Goal: Transaction & Acquisition: Purchase product/service

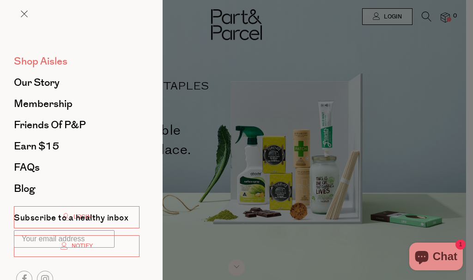
click at [47, 60] on span "Shop Aisles" at bounding box center [41, 61] width 54 height 15
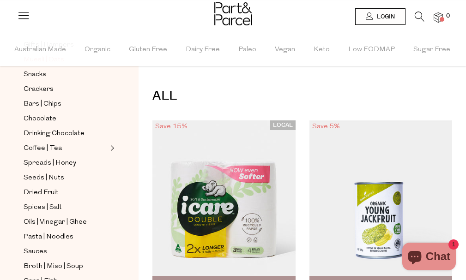
scroll to position [185, 0]
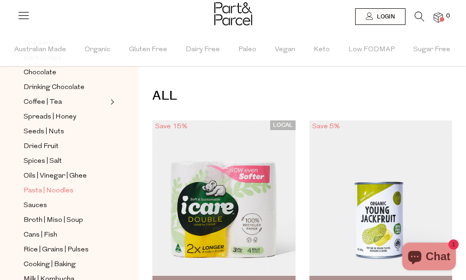
click at [54, 186] on span "Pasta | Noodles" at bounding box center [49, 191] width 50 height 11
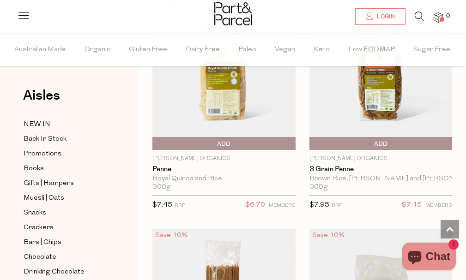
scroll to position [1894, 0]
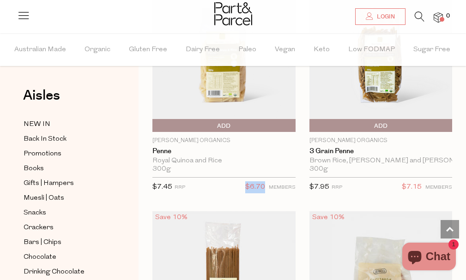
drag, startPoint x: 243, startPoint y: 183, endPoint x: 265, endPoint y: 184, distance: 21.7
click at [265, 184] on div "$7.45 RRP $6.70 MEMBERS" at bounding box center [223, 187] width 143 height 21
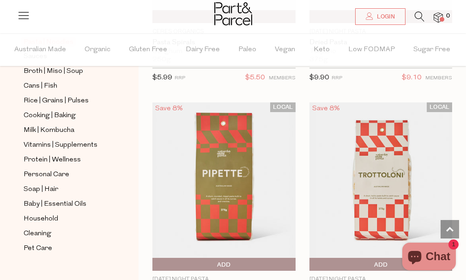
scroll to position [56, 0]
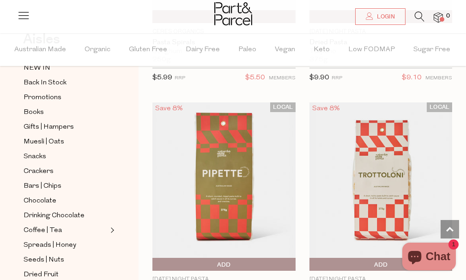
click at [22, 23] on link at bounding box center [23, 19] width 13 height 10
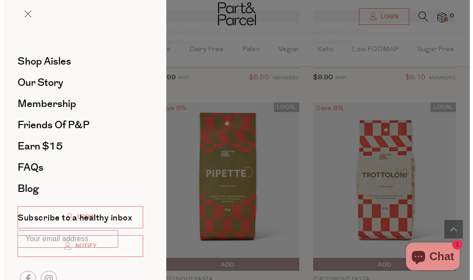
scroll to position [1275, 0]
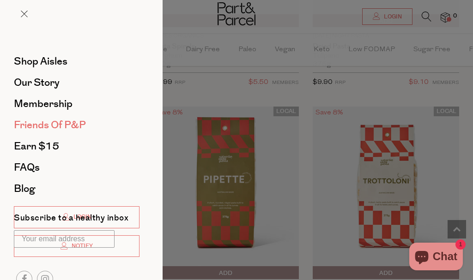
click at [57, 125] on span "Friends of P&P" at bounding box center [50, 125] width 72 height 15
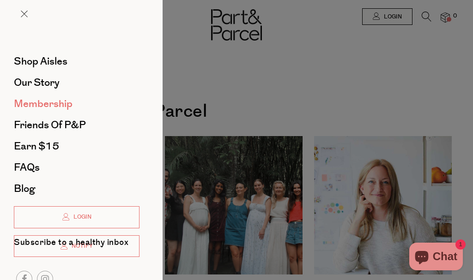
click at [43, 105] on span "Membership" at bounding box center [43, 104] width 59 height 15
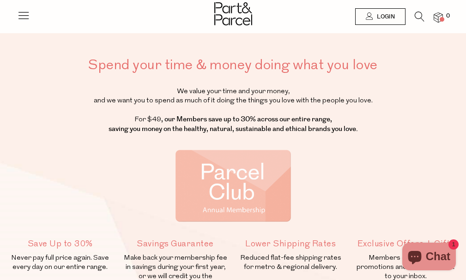
click at [422, 19] on icon at bounding box center [420, 17] width 10 height 10
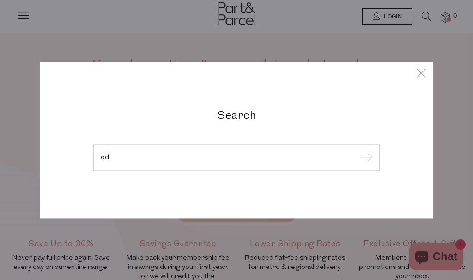
type input "o"
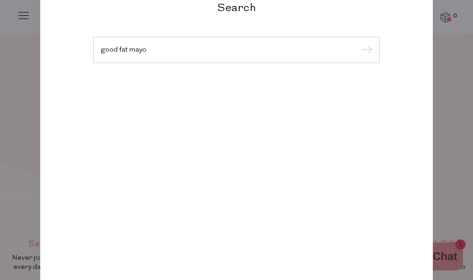
type input "good fat mayo"
click at [358, 43] on input "submit" at bounding box center [365, 50] width 14 height 14
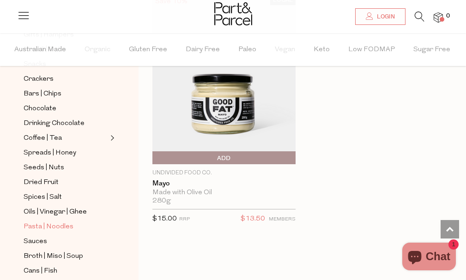
scroll to position [103, 0]
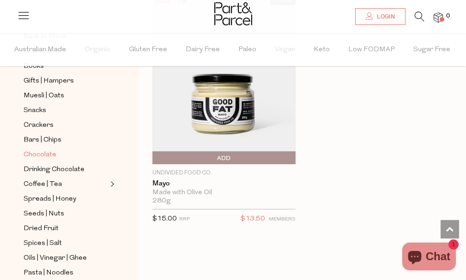
click at [37, 150] on span "Chocolate" at bounding box center [40, 155] width 33 height 11
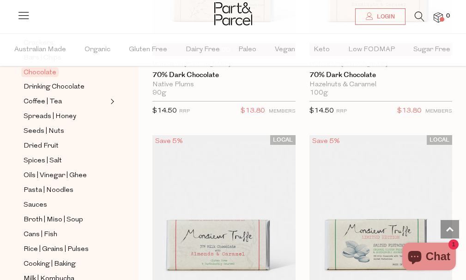
scroll to position [231, 0]
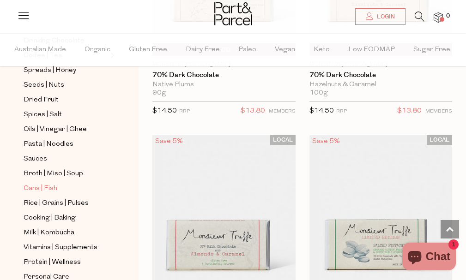
click at [52, 183] on span "Cans | Fish" at bounding box center [41, 188] width 34 height 11
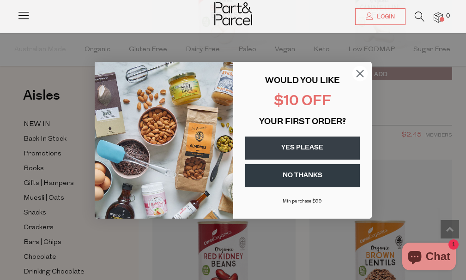
scroll to position [970, 0]
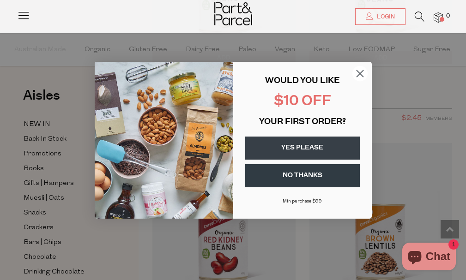
click at [363, 74] on circle "Close dialog" at bounding box center [359, 73] width 15 height 15
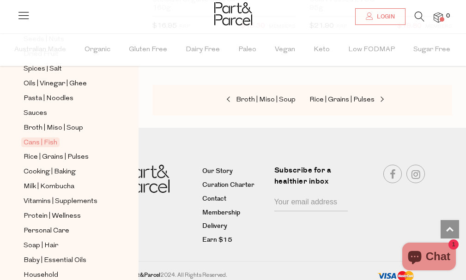
scroll to position [323, 0]
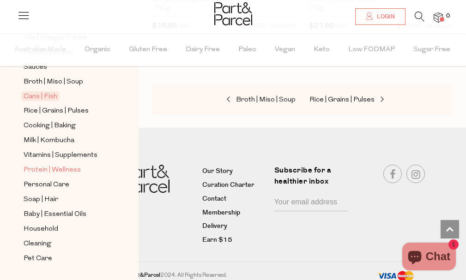
click at [59, 165] on span "Protein | Wellness" at bounding box center [52, 170] width 57 height 11
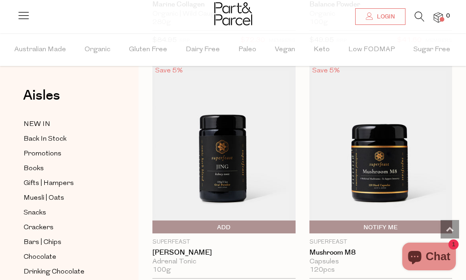
scroll to position [3280, 0]
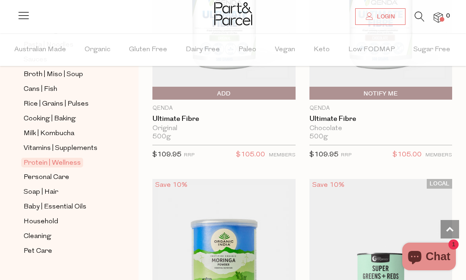
scroll to position [334, 0]
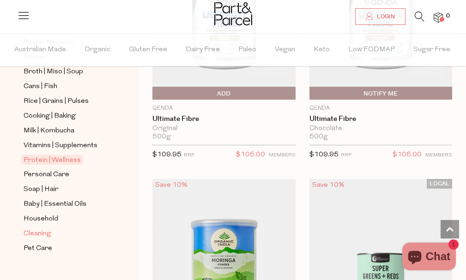
click at [47, 229] on span "Cleaning" at bounding box center [38, 234] width 28 height 11
